Goal: Navigation & Orientation: Find specific page/section

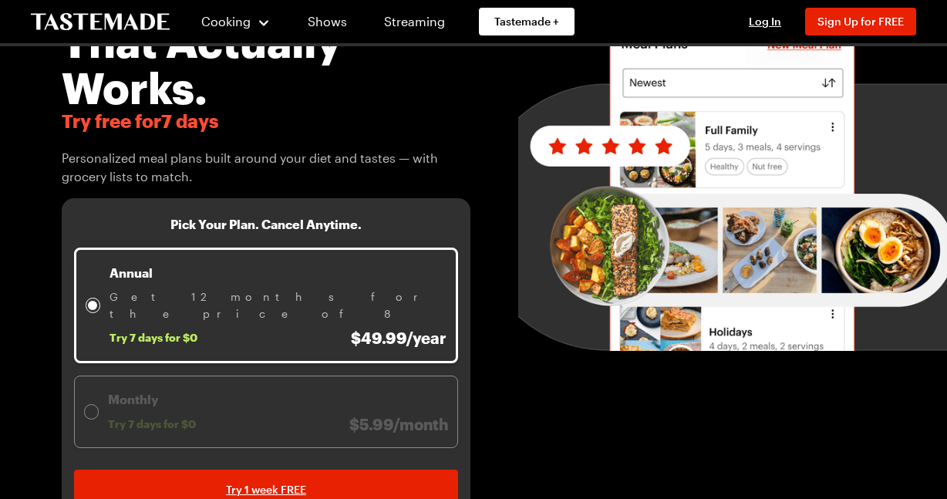
click at [123, 20] on icon "To Tastemade Home Page" at bounding box center [100, 22] width 139 height 18
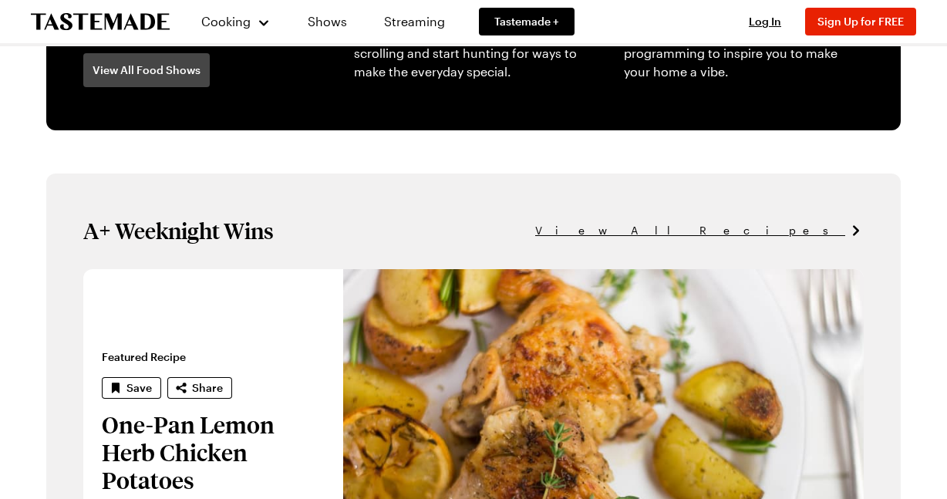
scroll to position [781, 0]
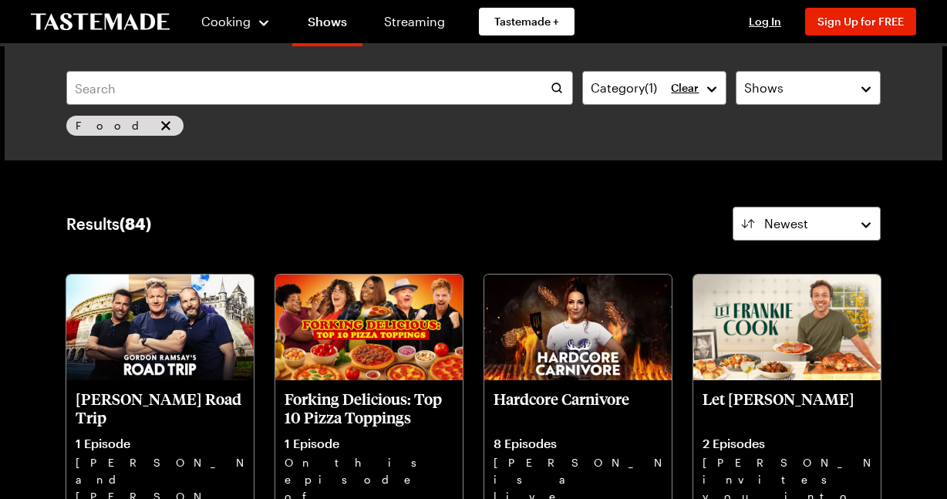
click at [88, 20] on icon "To Tastemade Home Page" at bounding box center [100, 21] width 139 height 17
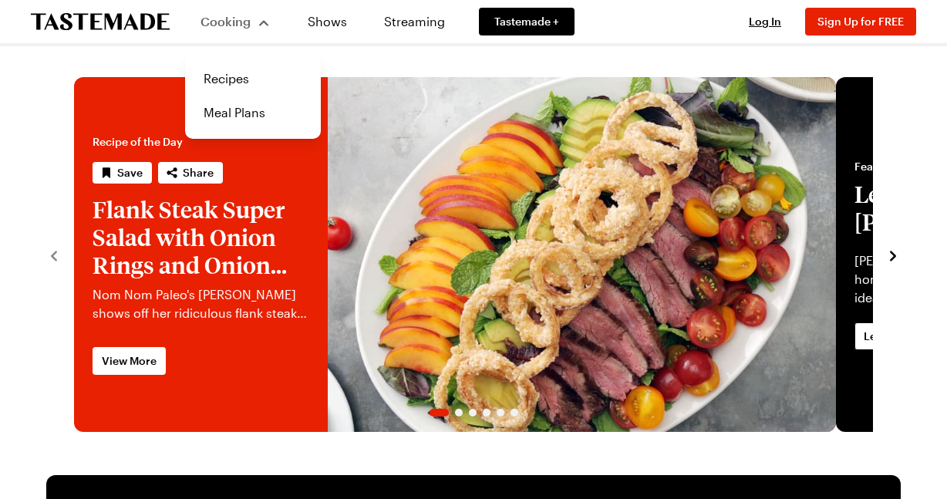
click at [251, 14] on span "Cooking" at bounding box center [225, 21] width 50 height 15
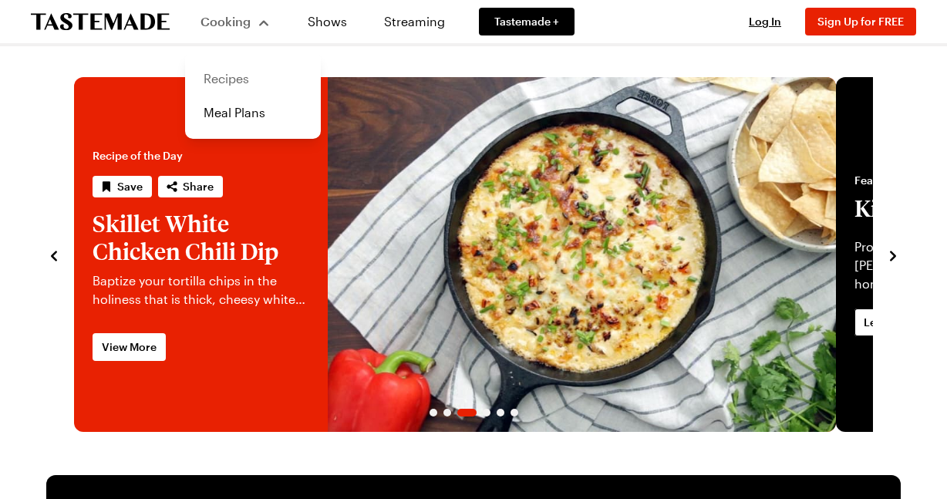
click at [268, 86] on link "Recipes" at bounding box center [252, 79] width 117 height 34
